Goal: Information Seeking & Learning: Learn about a topic

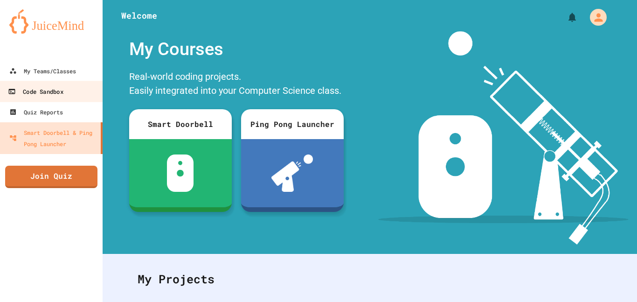
click at [63, 84] on link "Code Sandbox" at bounding box center [52, 91] width 106 height 21
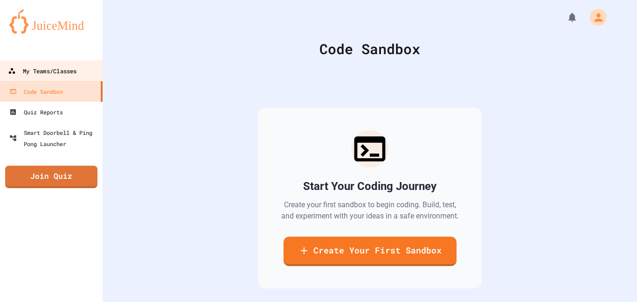
click at [55, 77] on link "My Teams/Classes" at bounding box center [52, 70] width 106 height 21
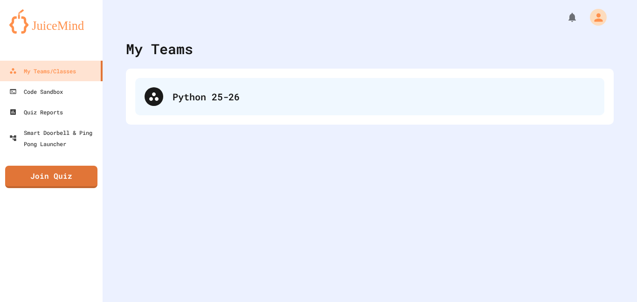
click at [204, 88] on div "Python 25-26" at bounding box center [369, 96] width 469 height 37
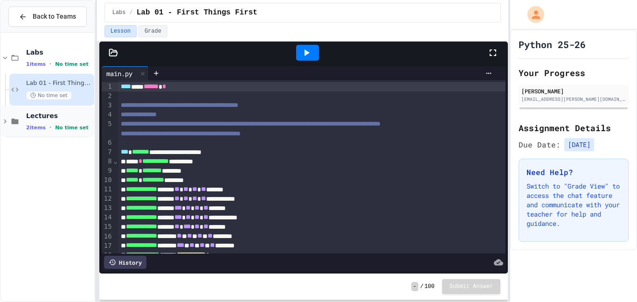
click at [40, 126] on span "2 items" at bounding box center [36, 127] width 20 height 6
click at [40, 158] on span "No time set" at bounding box center [49, 158] width 46 height 9
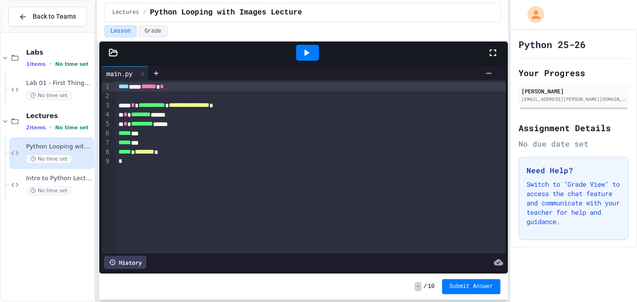
click at [297, 55] on div at bounding box center [307, 53] width 23 height 16
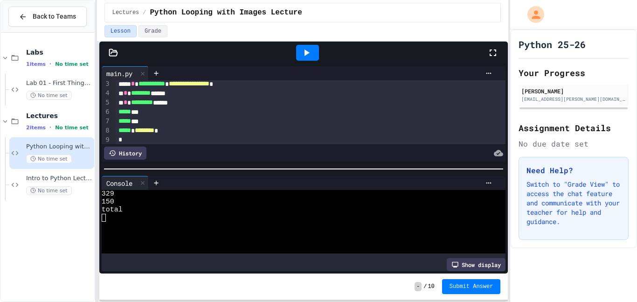
scroll to position [24, 0]
click at [165, 133] on div at bounding box center [311, 137] width 390 height 9
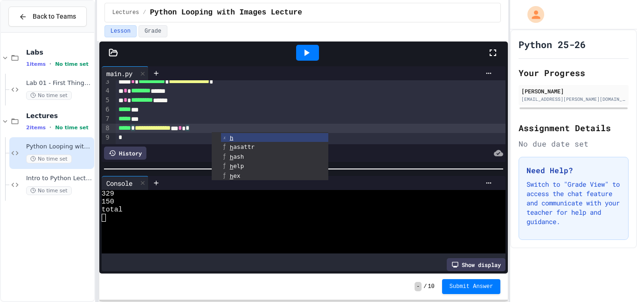
click at [204, 126] on div "**********" at bounding box center [311, 128] width 390 height 9
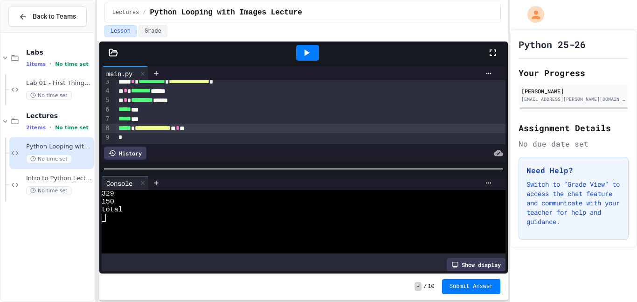
click at [314, 56] on div at bounding box center [307, 53] width 23 height 16
click at [116, 42] on div at bounding box center [303, 52] width 409 height 22
click at [114, 44] on div at bounding box center [303, 52] width 409 height 22
click at [113, 49] on icon at bounding box center [113, 52] width 9 height 9
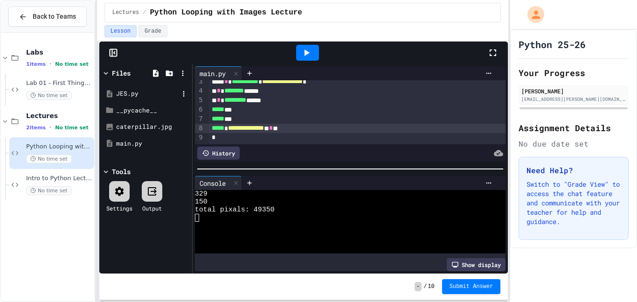
click at [129, 98] on div "JES.py" at bounding box center [147, 93] width 62 height 9
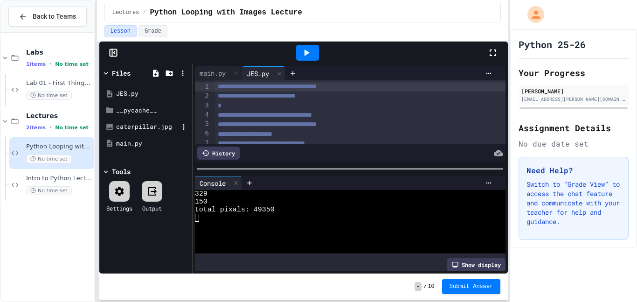
click at [142, 122] on div "caterpillar.jpg" at bounding box center [147, 126] width 62 height 9
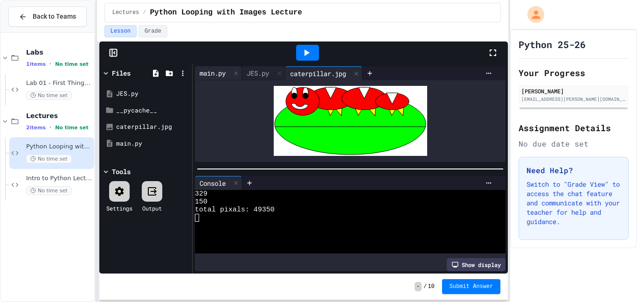
click at [220, 76] on div "main.py" at bounding box center [212, 73] width 35 height 10
